Goal: Task Accomplishment & Management: Manage account settings

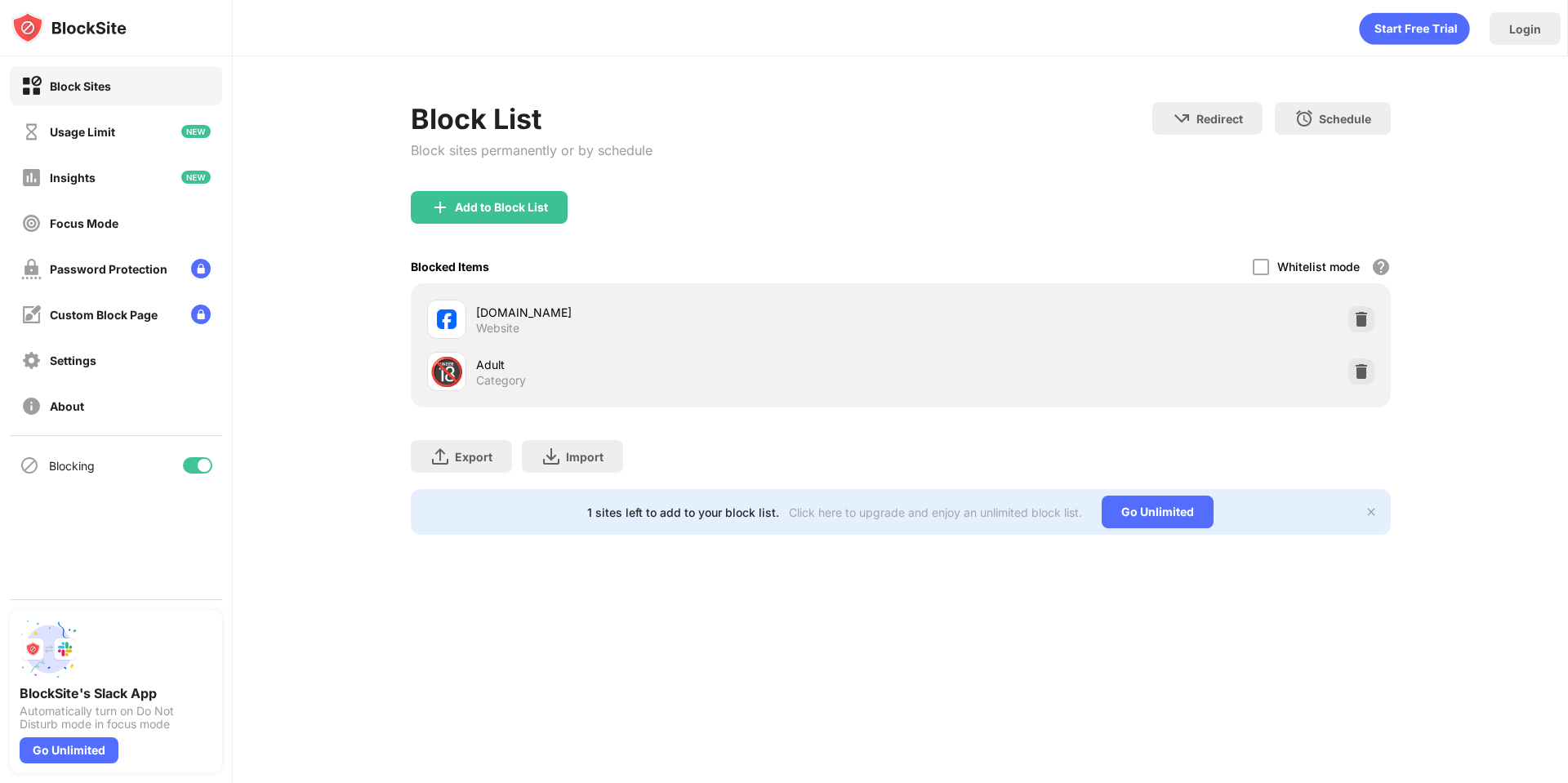
click at [199, 471] on div at bounding box center [197, 464] width 29 height 16
click at [202, 460] on div at bounding box center [197, 464] width 29 height 16
drag, startPoint x: 198, startPoint y: 463, endPoint x: 243, endPoint y: 463, distance: 45.0
click at [198, 463] on div at bounding box center [204, 465] width 13 height 13
